Goal: Find specific page/section: Find specific page/section

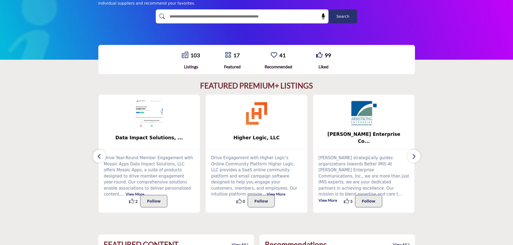
scroll to position [81, 0]
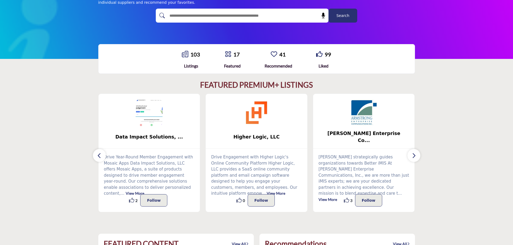
click at [353, 110] on img at bounding box center [363, 112] width 27 height 27
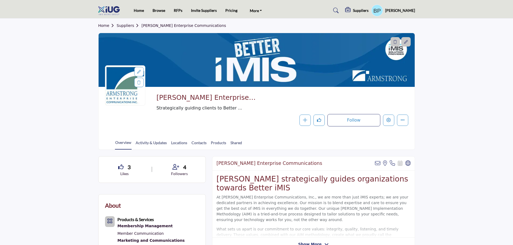
click at [120, 25] on link "Suppliers" at bounding box center [129, 25] width 25 height 4
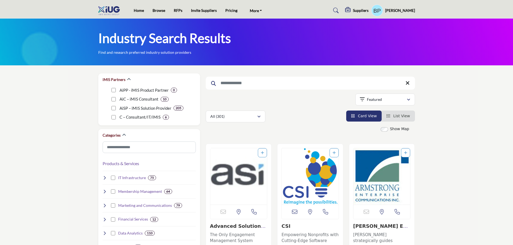
click at [365, 171] on img "Open Listing in new tab" at bounding box center [381, 176] width 57 height 56
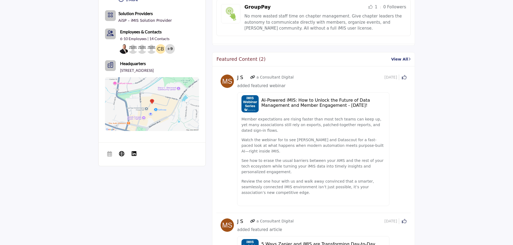
scroll to position [322, 0]
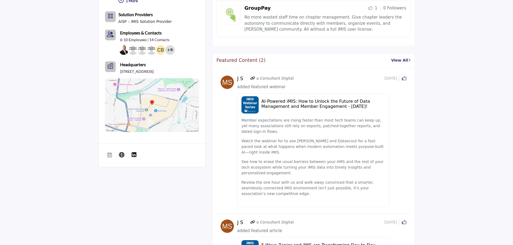
click at [403, 60] on link "View All" at bounding box center [400, 60] width 19 height 6
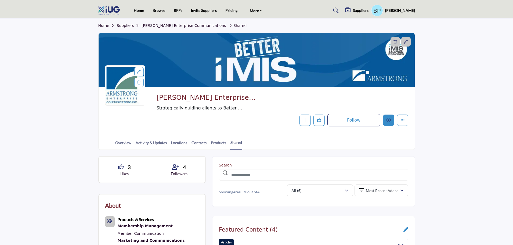
click at [386, 118] on icon "Edit company" at bounding box center [388, 120] width 4 height 4
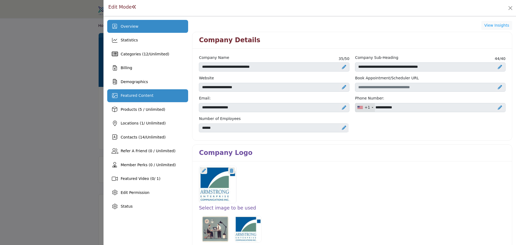
click at [156, 96] on div "Featured Content" at bounding box center [147, 95] width 81 height 13
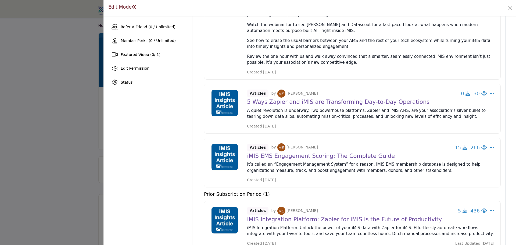
scroll to position [43, 0]
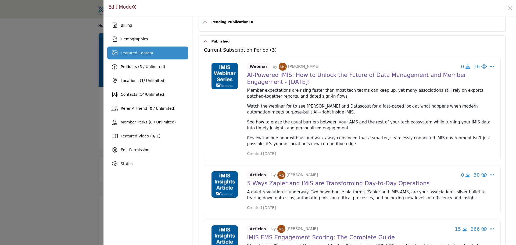
click at [362, 10] on div "Edit Mode" at bounding box center [309, 8] width 405 height 8
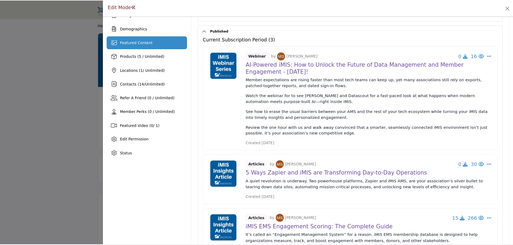
scroll to position [16, 0]
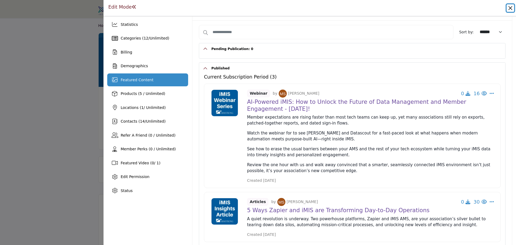
click at [509, 4] on button "Close" at bounding box center [510, 8] width 8 height 8
